Goal: Information Seeking & Learning: Learn about a topic

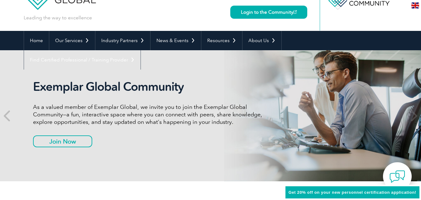
scroll to position [29, 0]
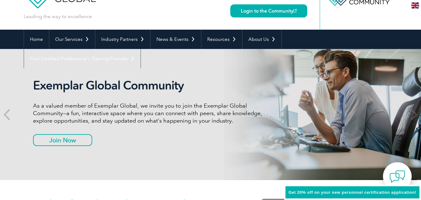
click at [307, 187] on div "Get 20% off on your new personnel certification application!" at bounding box center [352, 193] width 137 height 16
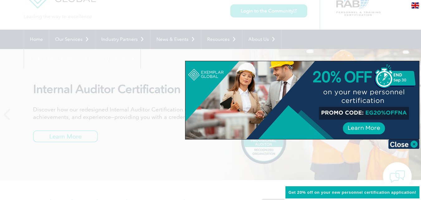
click at [375, 130] on div at bounding box center [303, 100] width 234 height 78
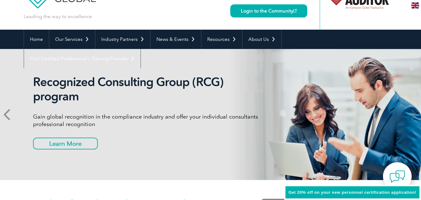
click at [10, 114] on icon at bounding box center [8, 114] width 8 height 0
click at [6, 114] on icon at bounding box center [8, 114] width 8 height 0
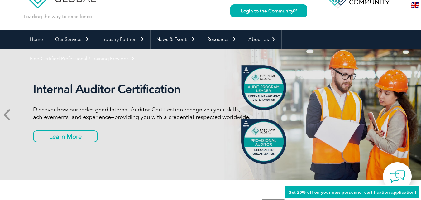
click at [6, 114] on icon at bounding box center [8, 114] width 8 height 0
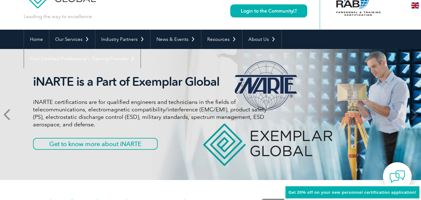
click at [6, 114] on icon at bounding box center [8, 114] width 8 height 0
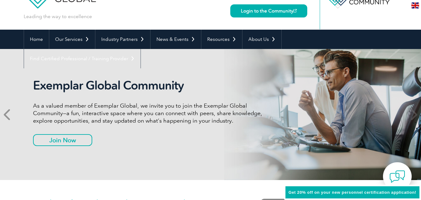
click at [7, 114] on icon at bounding box center [8, 114] width 8 height 0
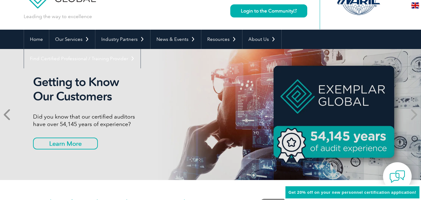
click at [5, 114] on icon at bounding box center [8, 114] width 8 height 0
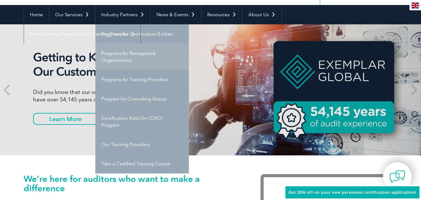
scroll to position [56, 0]
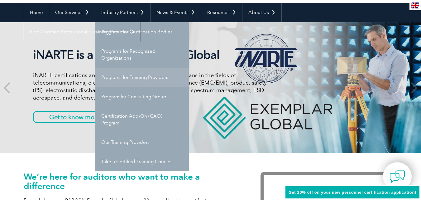
click at [115, 78] on link "Programs for Training Providers" at bounding box center [142, 77] width 94 height 19
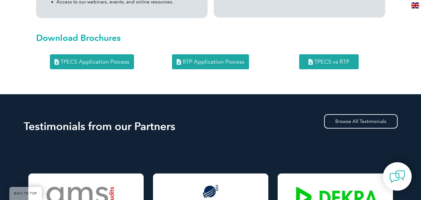
scroll to position [868, 0]
